Goal: Navigation & Orientation: Go to known website

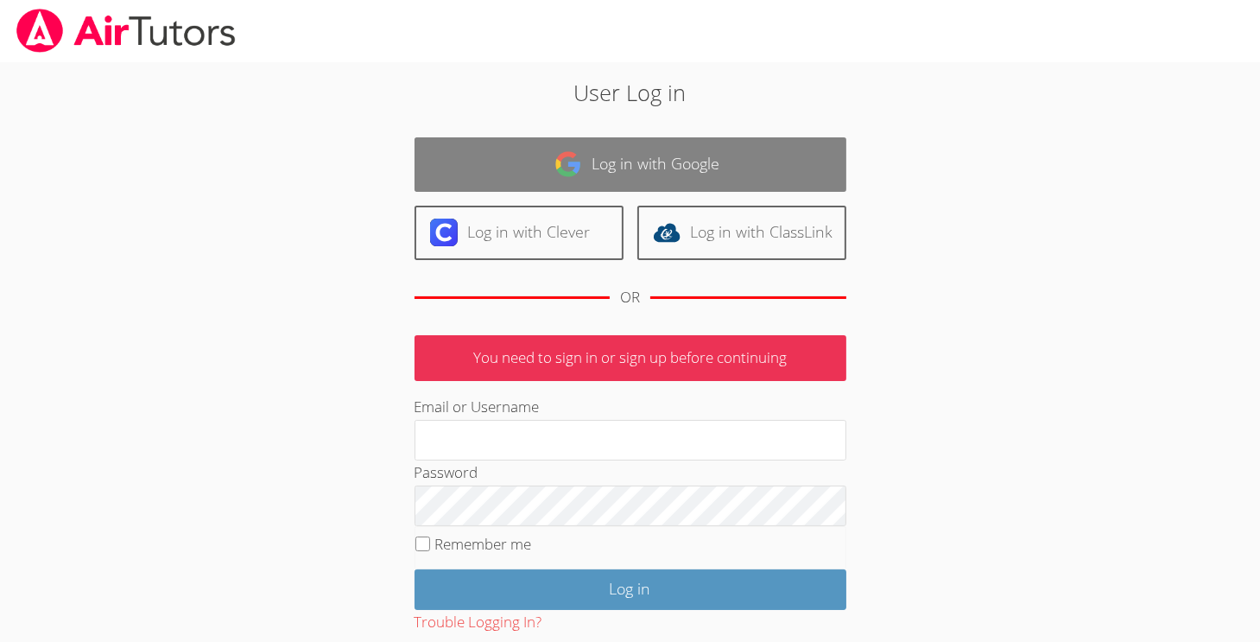
click at [700, 177] on link "Log in with Google" at bounding box center [630, 164] width 432 height 54
click at [693, 166] on link "Log in with Google" at bounding box center [630, 164] width 432 height 54
click at [648, 168] on link "Log in with Google" at bounding box center [630, 164] width 432 height 54
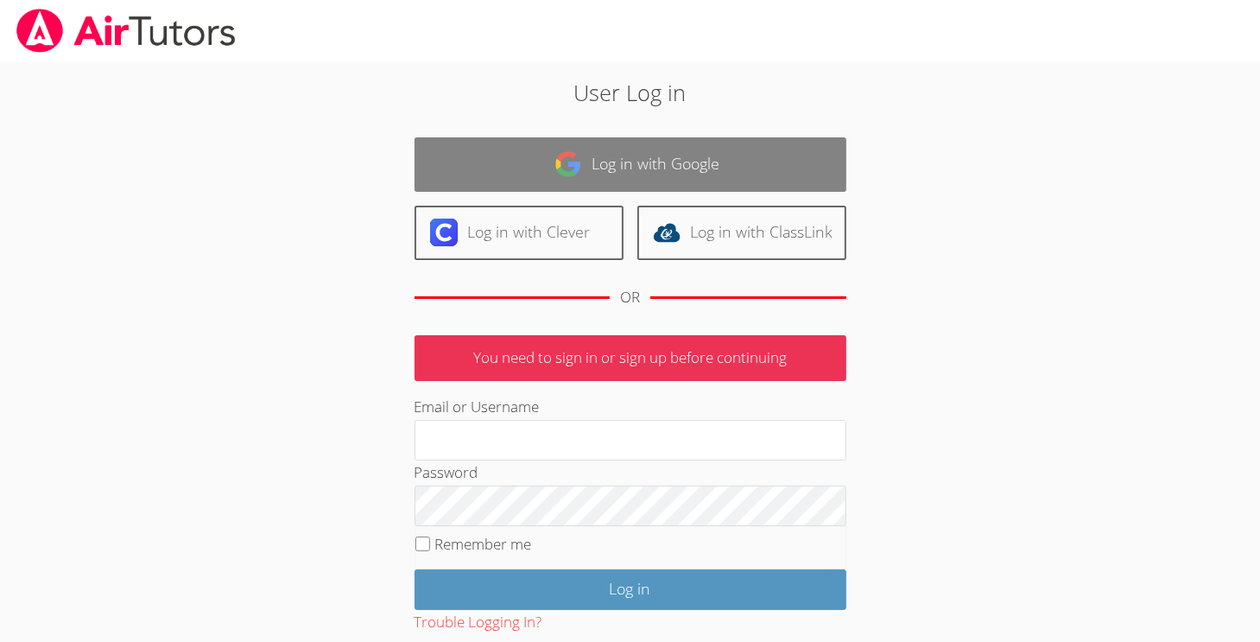
click at [648, 168] on link "Log in with Google" at bounding box center [630, 164] width 432 height 54
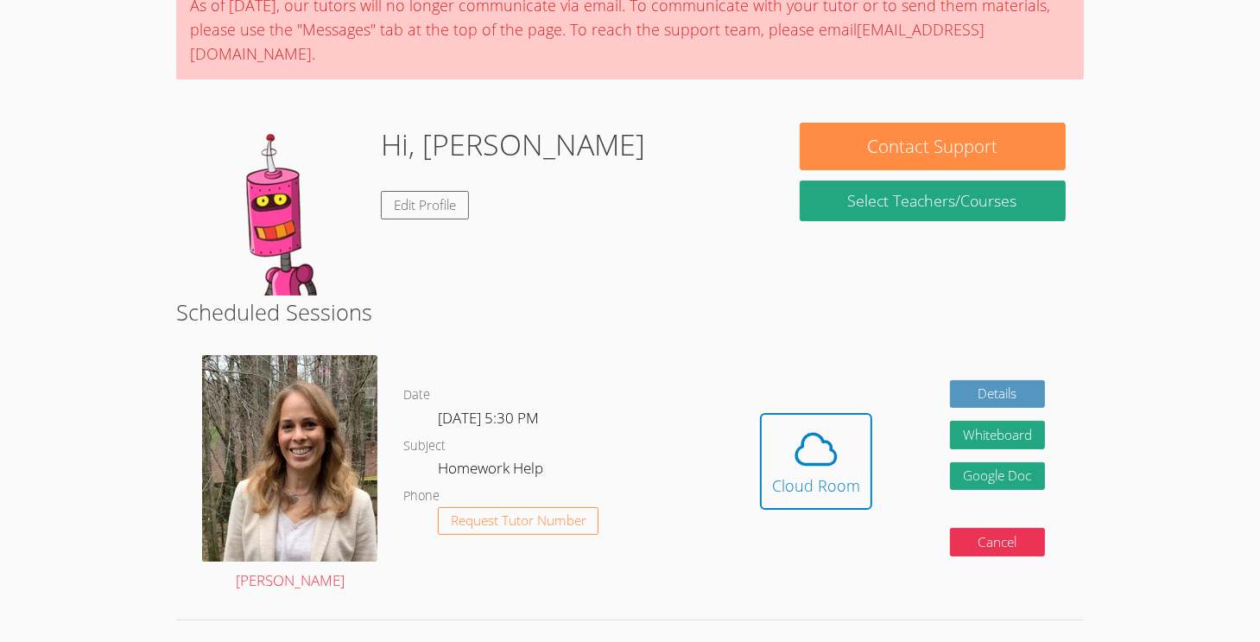
scroll to position [168, 0]
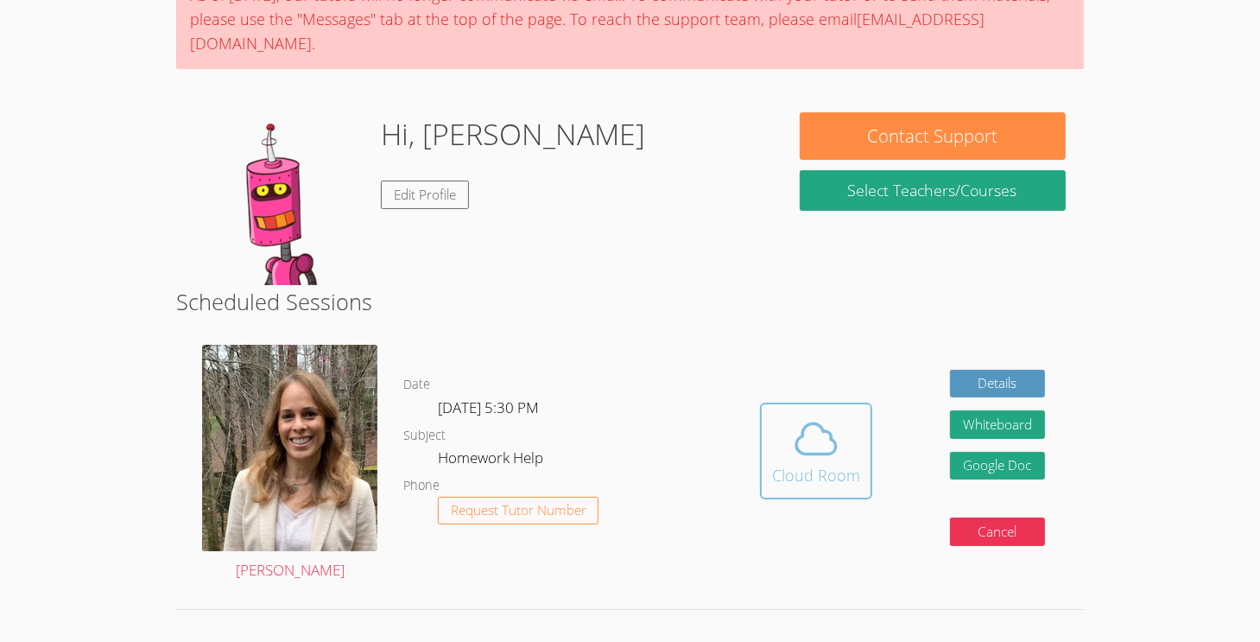
click at [827, 421] on icon at bounding box center [816, 438] width 48 height 48
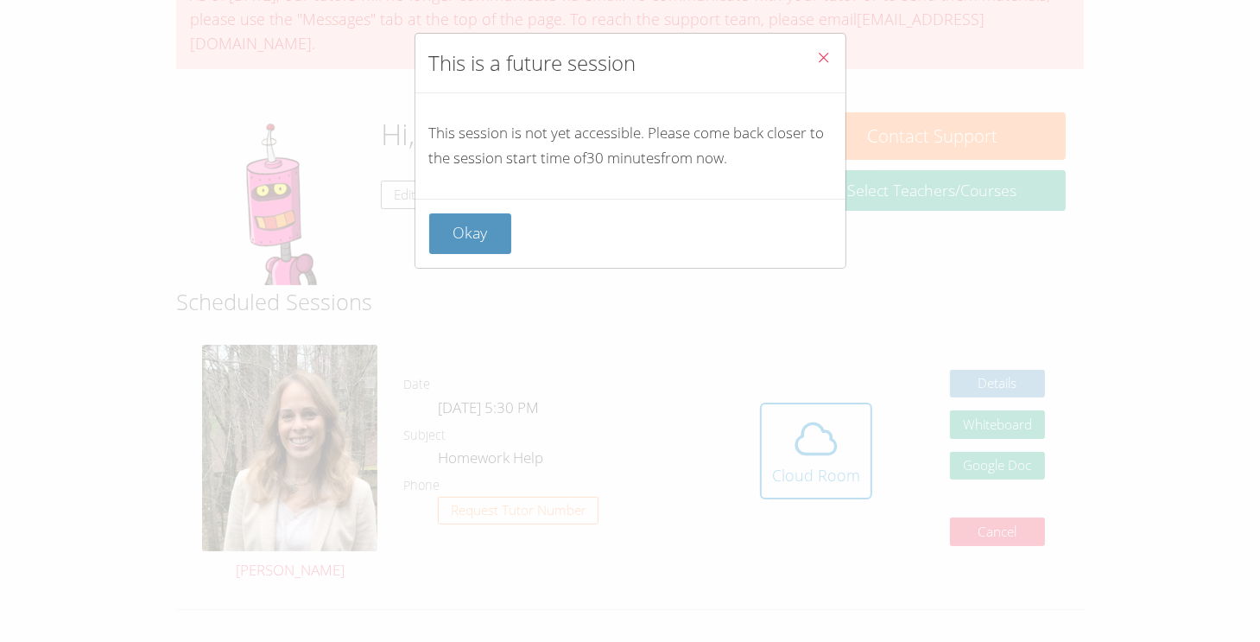
click at [817, 60] on icon "Close" at bounding box center [824, 57] width 15 height 15
